Goal: Task Accomplishment & Management: Manage account settings

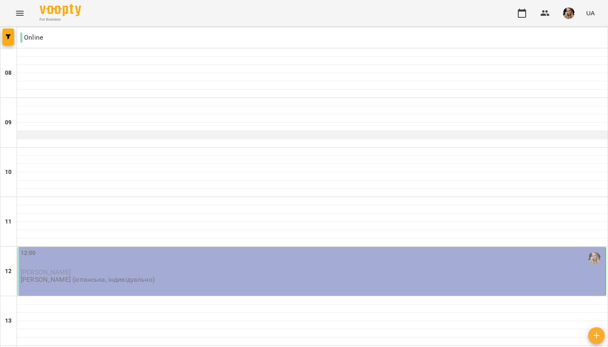
scroll to position [119, 0]
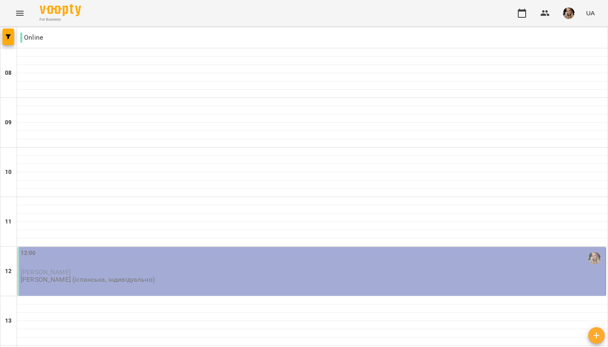
click at [162, 249] on div "12:00" at bounding box center [312, 258] width 583 height 19
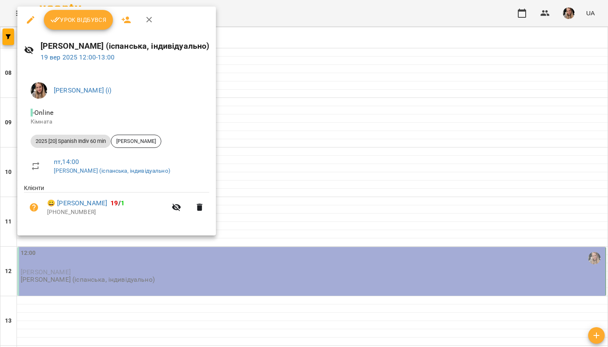
click at [67, 20] on span "Урок відбувся" at bounding box center [78, 20] width 56 height 10
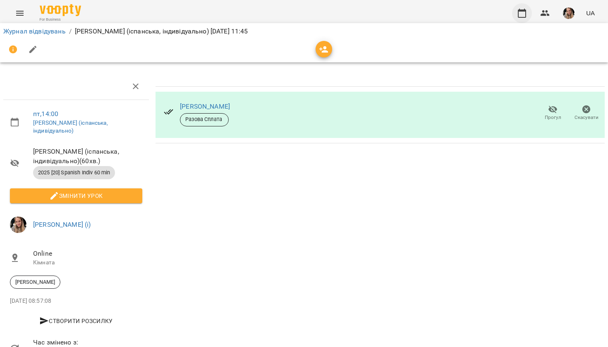
click at [522, 14] on icon "button" at bounding box center [522, 13] width 10 height 10
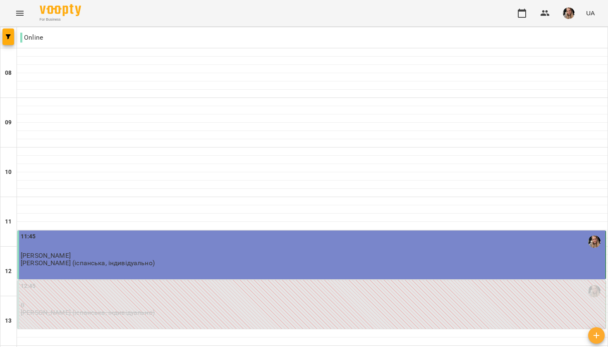
scroll to position [456, 0]
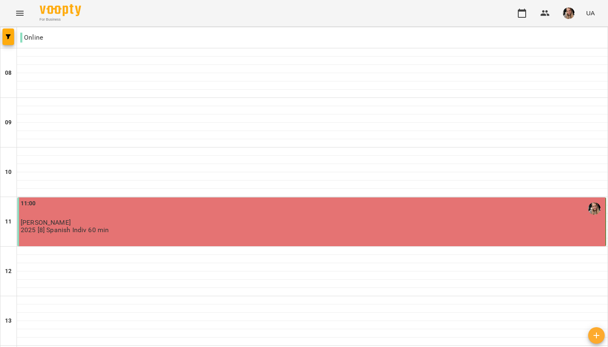
scroll to position [500, 0]
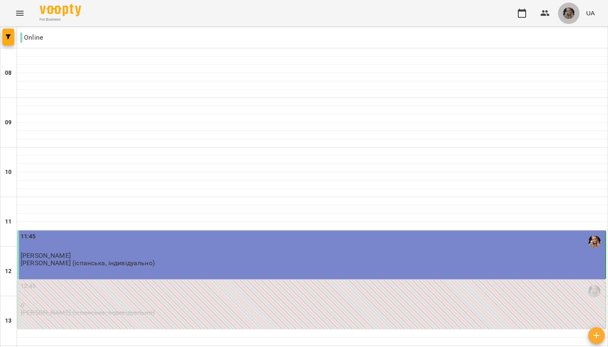
click at [565, 17] on img "button" at bounding box center [569, 13] width 12 height 12
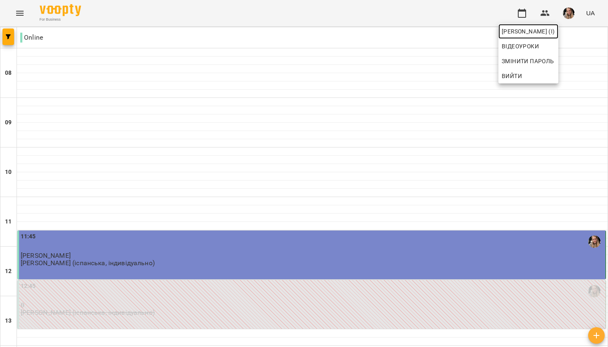
click at [545, 32] on span "[PERSON_NAME] (і)" at bounding box center [527, 31] width 53 height 10
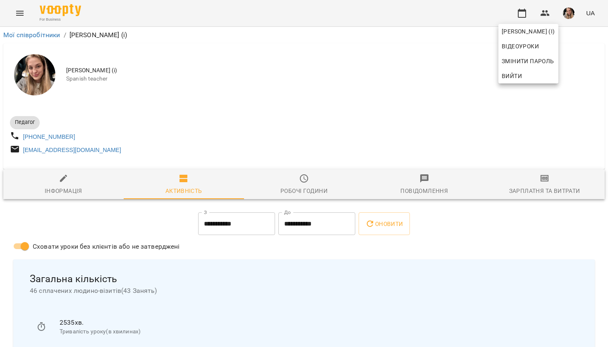
click at [454, 63] on div at bounding box center [304, 173] width 608 height 347
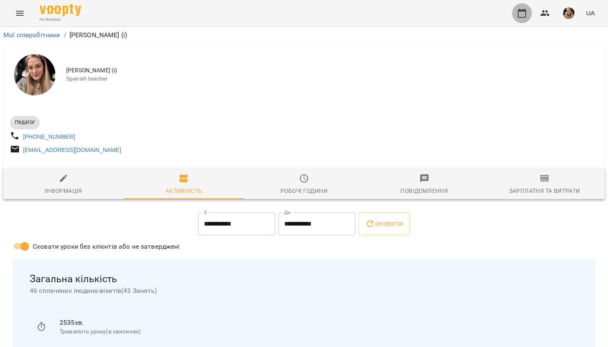
click at [524, 14] on icon "button" at bounding box center [522, 13] width 10 height 10
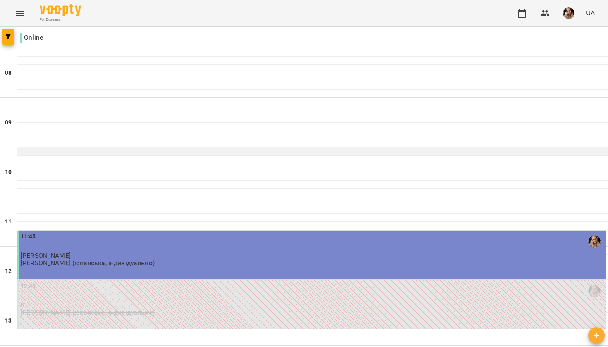
scroll to position [432, 0]
drag, startPoint x: 422, startPoint y: 150, endPoint x: 420, endPoint y: 22, distance: 127.7
click at [420, 22] on div "For Business UA" at bounding box center [304, 13] width 608 height 26
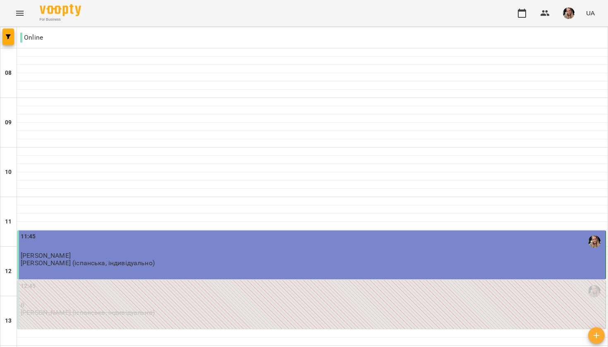
type input "**********"
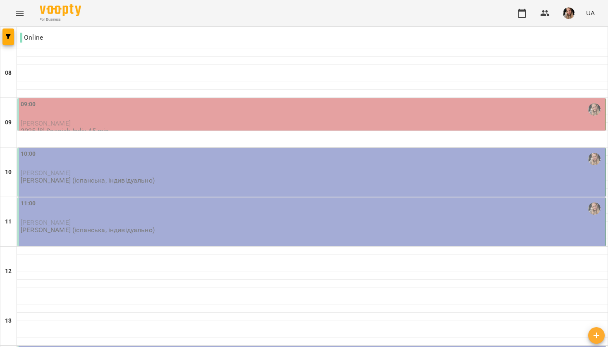
scroll to position [338, 0]
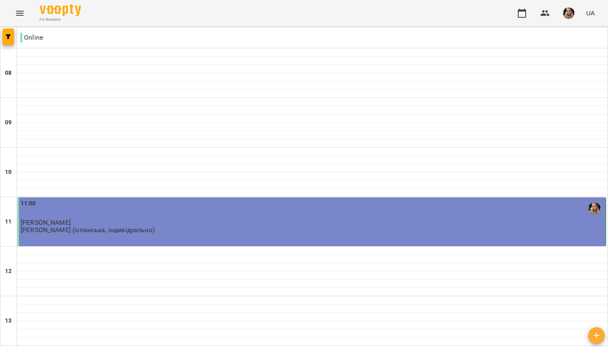
scroll to position [358, 0]
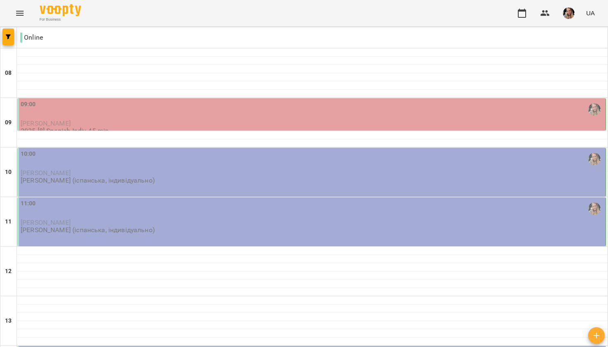
scroll to position [277, 0]
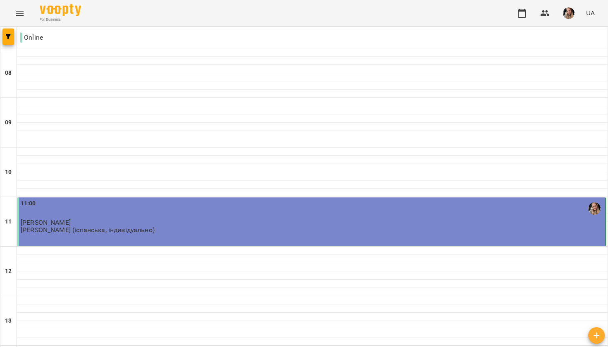
scroll to position [341, 0]
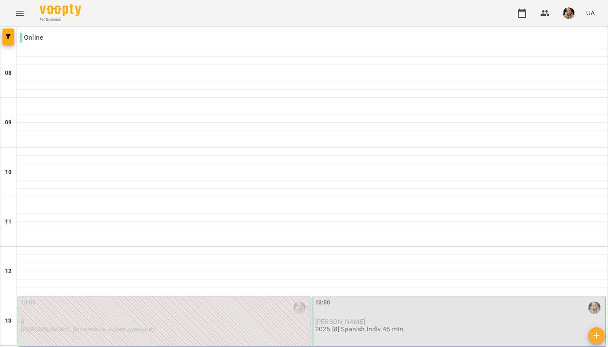
scroll to position [270, 0]
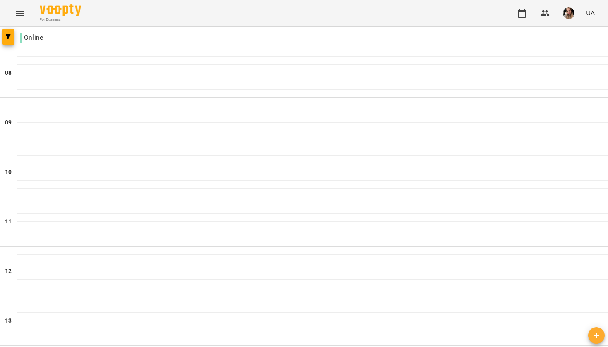
scroll to position [374, 0]
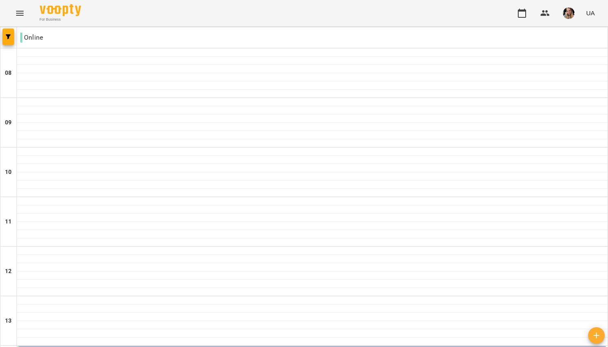
scroll to position [378, 0]
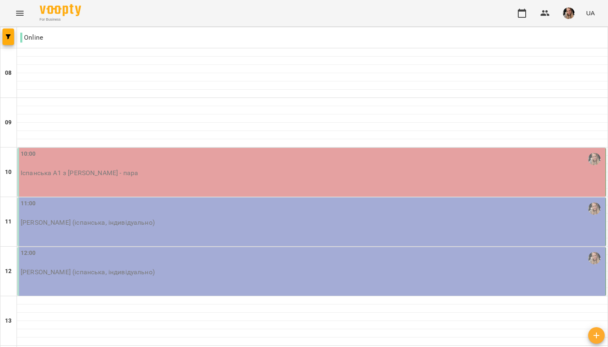
scroll to position [0, 0]
type input "**********"
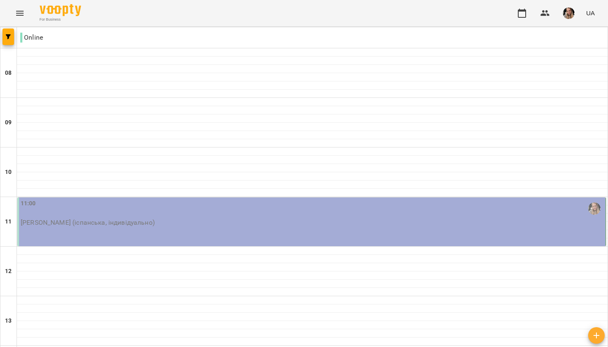
scroll to position [374, 0]
type input "**********"
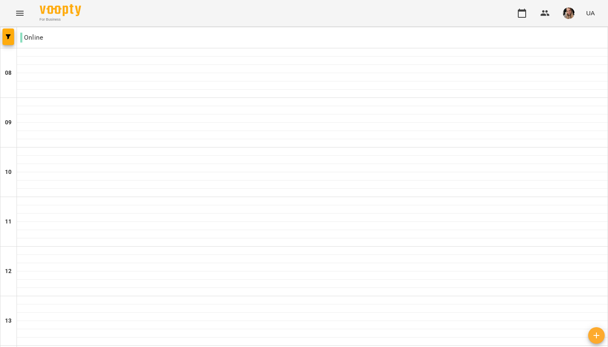
scroll to position [500, 0]
type input "**********"
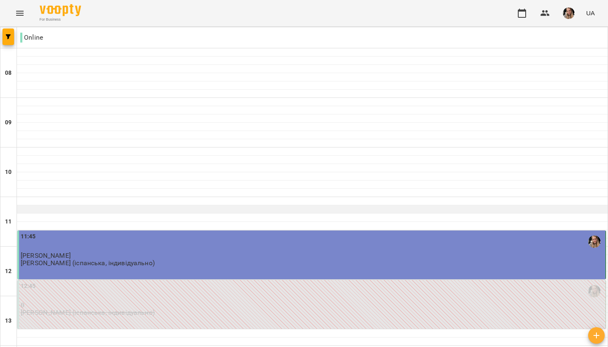
scroll to position [300, 0]
